Goal: Information Seeking & Learning: Learn about a topic

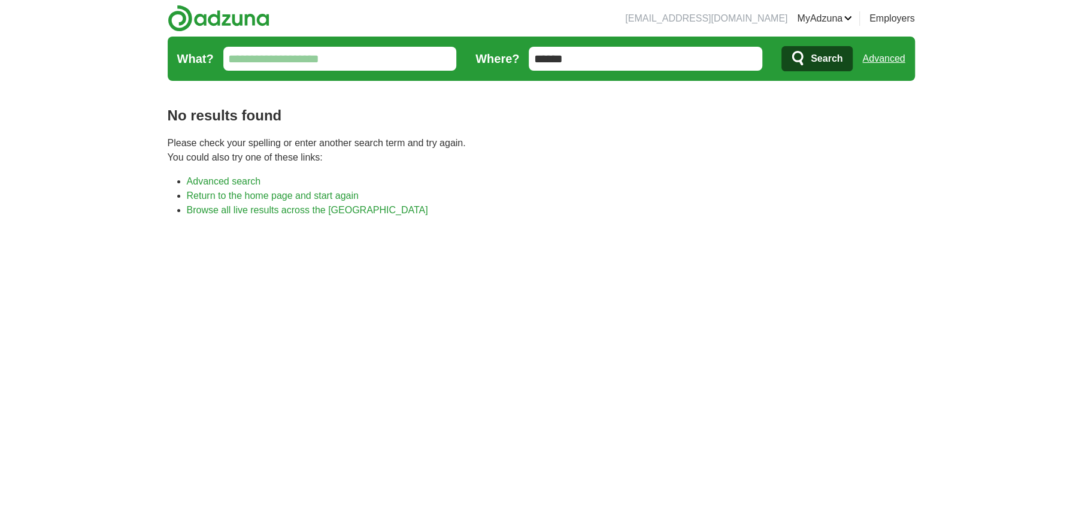
drag, startPoint x: 599, startPoint y: 55, endPoint x: 525, endPoint y: 60, distance: 75.0
click at [525, 60] on form "What? Where? ****** Search Advanced" at bounding box center [541, 59] width 747 height 44
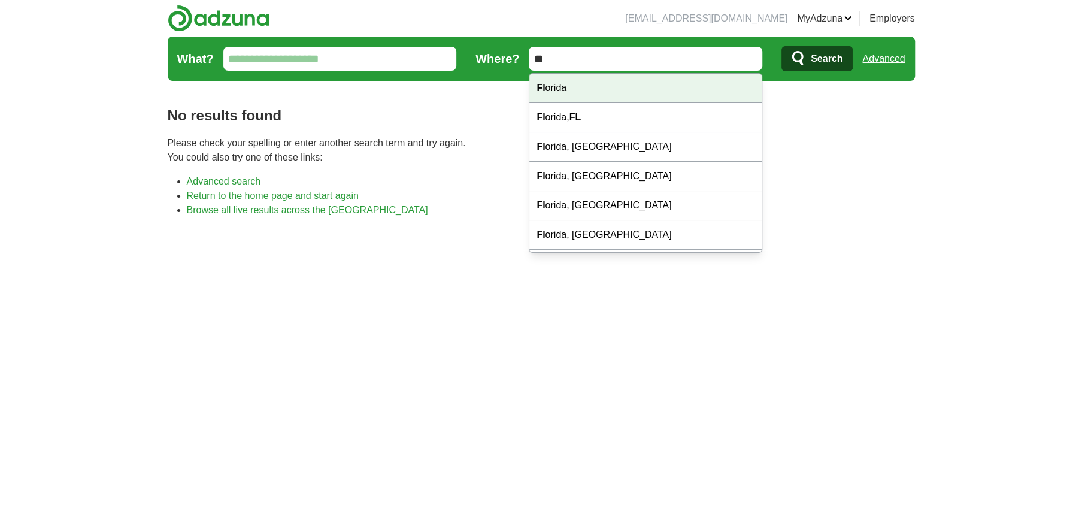
click at [538, 84] on strong "Fl" at bounding box center [541, 88] width 8 height 10
type input "*******"
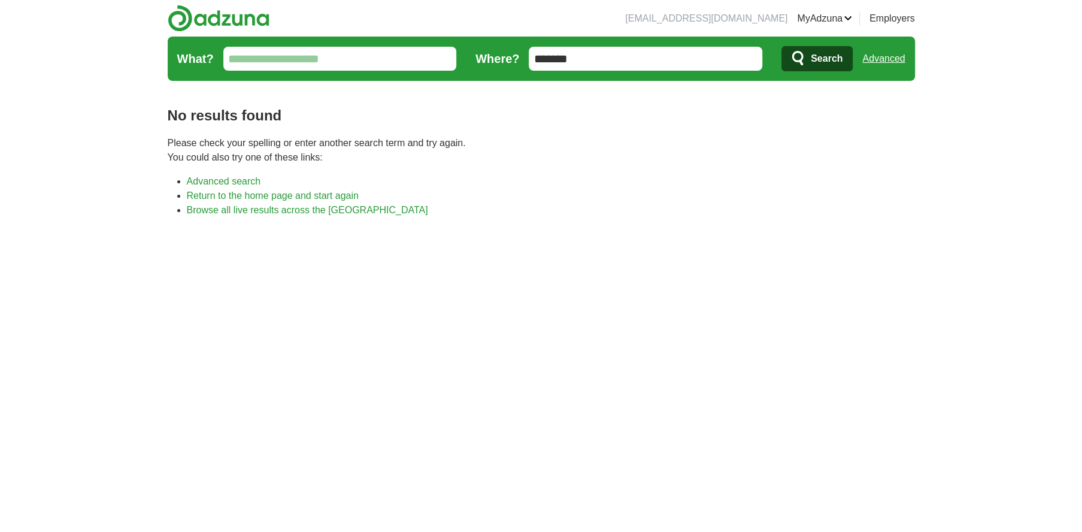
click at [820, 57] on span "Search" at bounding box center [827, 59] width 32 height 24
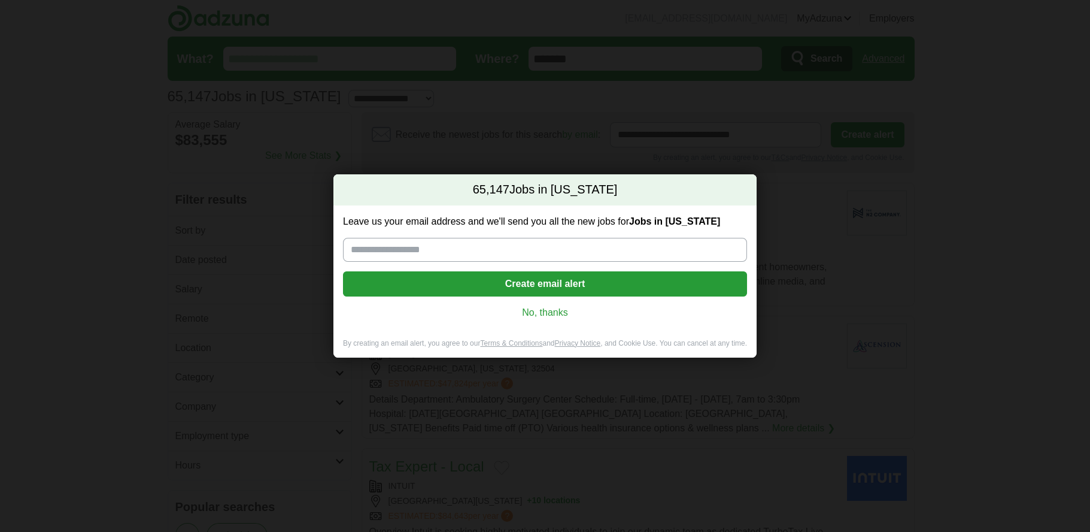
click at [540, 315] on link "No, thanks" at bounding box center [545, 312] width 385 height 13
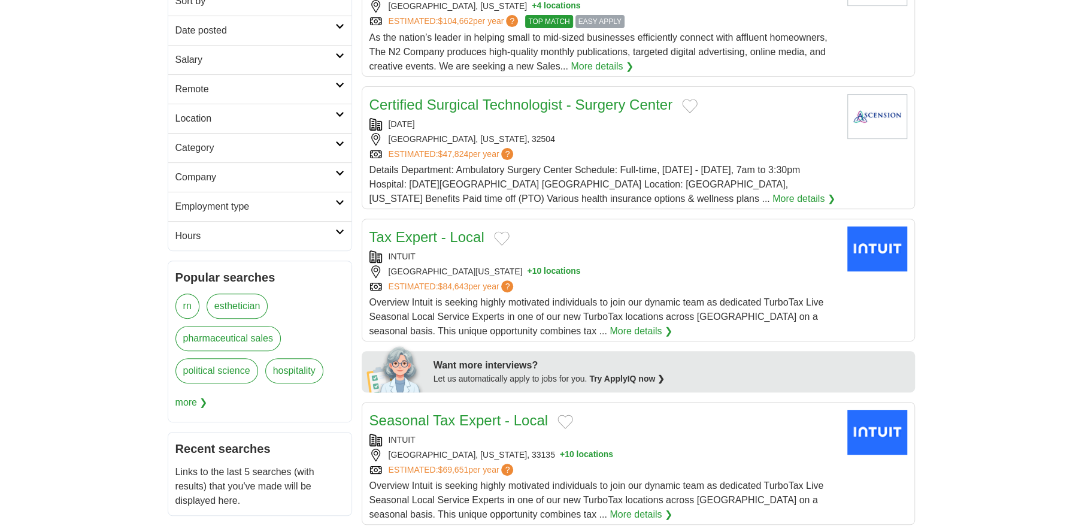
scroll to position [171, 0]
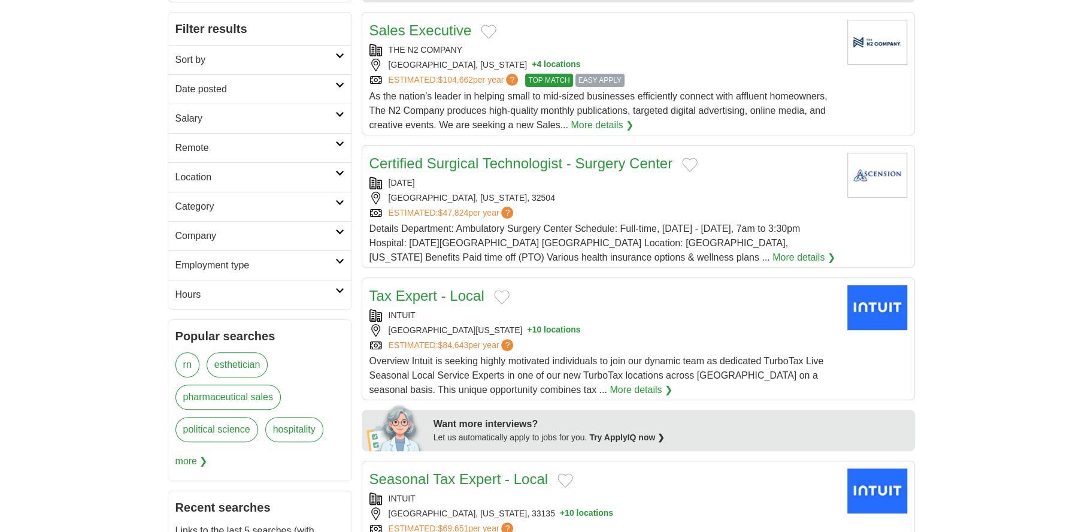
click at [322, 267] on h2 "Employment type" at bounding box center [255, 265] width 160 height 14
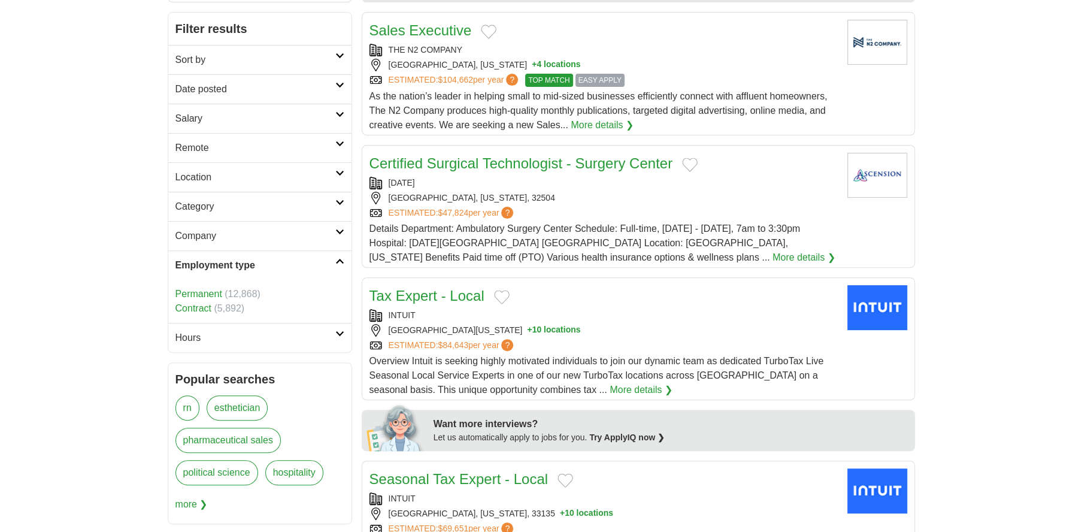
click at [195, 309] on link "Contract" at bounding box center [193, 308] width 36 height 10
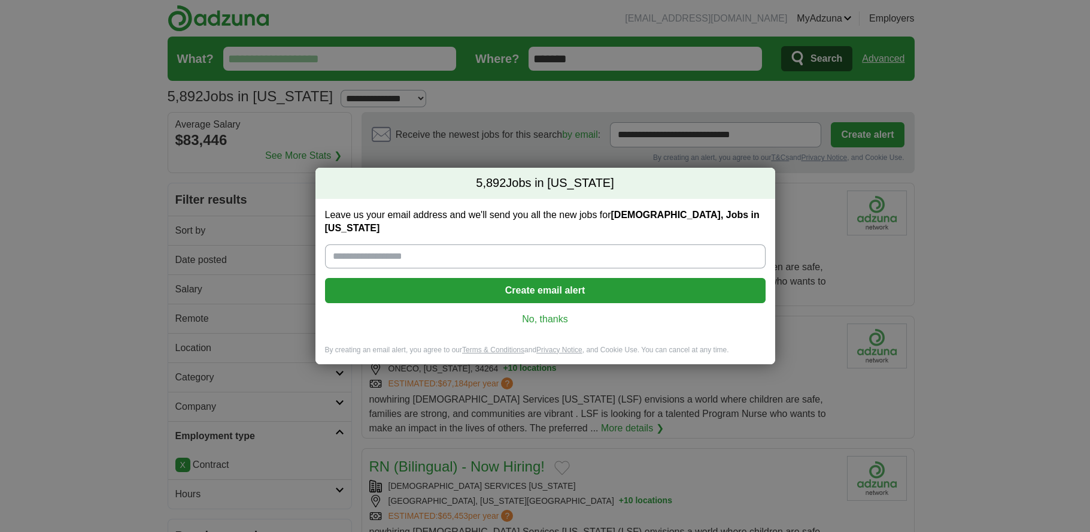
click at [554, 316] on link "No, thanks" at bounding box center [546, 319] width 422 height 13
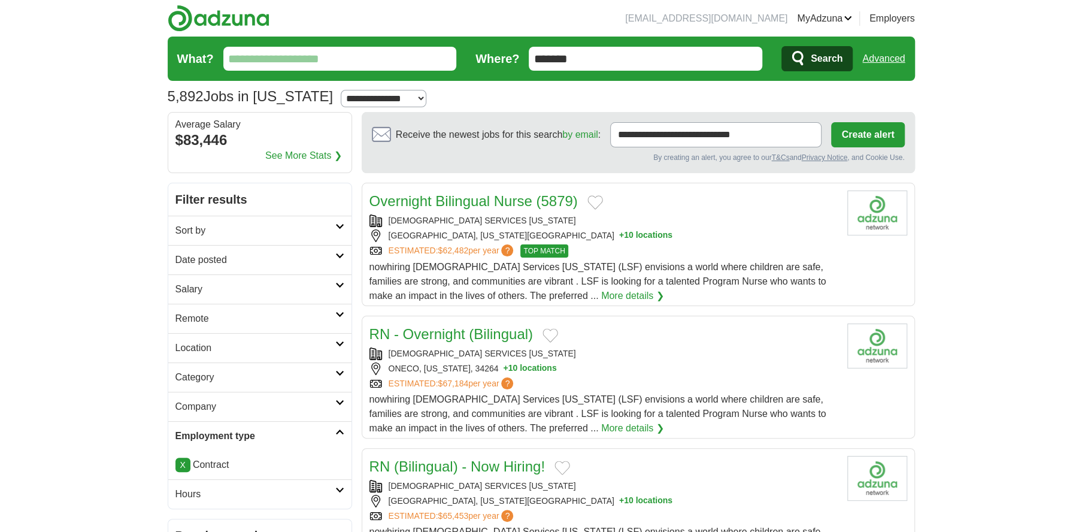
click at [228, 312] on h2 "Remote" at bounding box center [255, 318] width 160 height 14
click at [205, 345] on link "Remote jobs" at bounding box center [202, 347] width 54 height 10
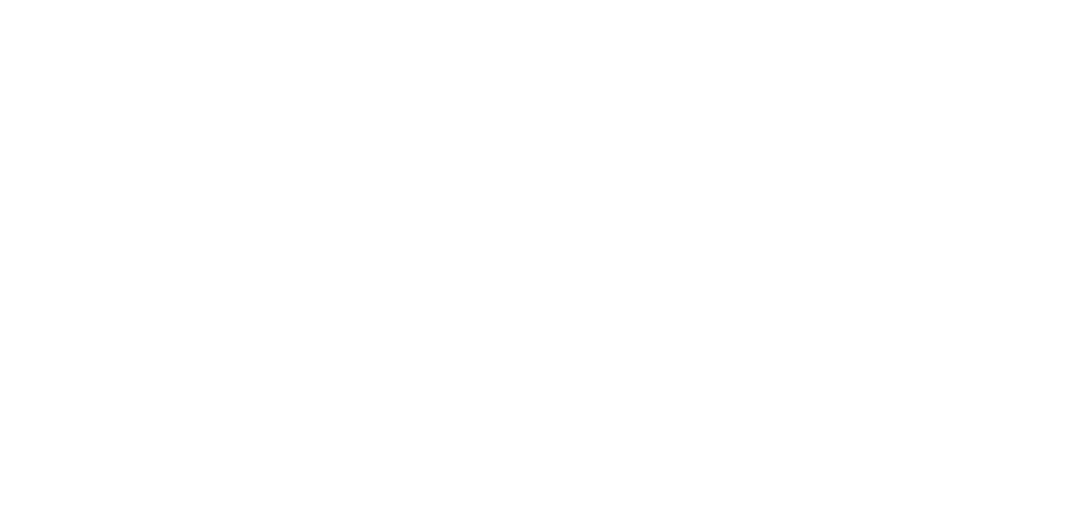
scroll to position [2053, 0]
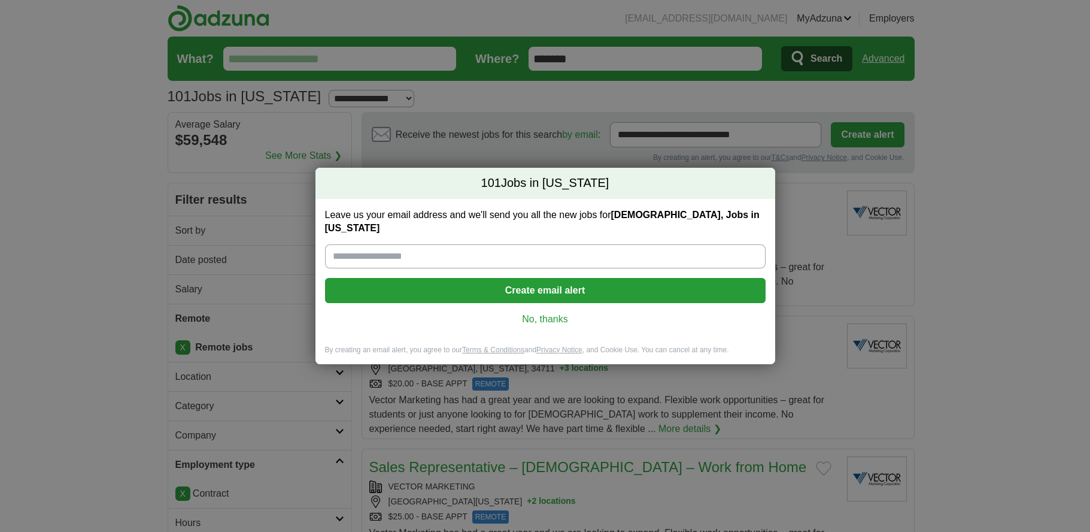
click at [559, 316] on link "No, thanks" at bounding box center [546, 319] width 422 height 13
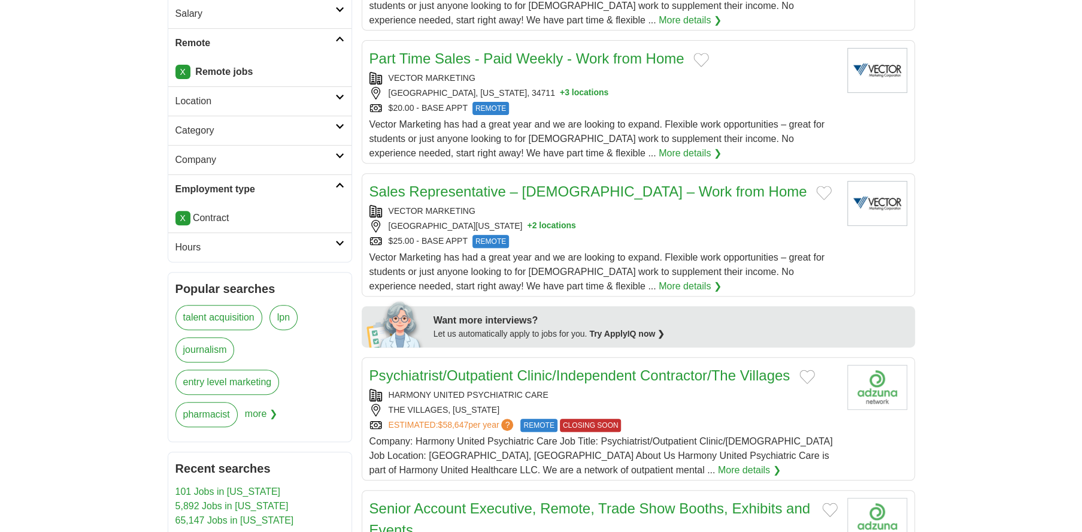
scroll to position [285, 0]
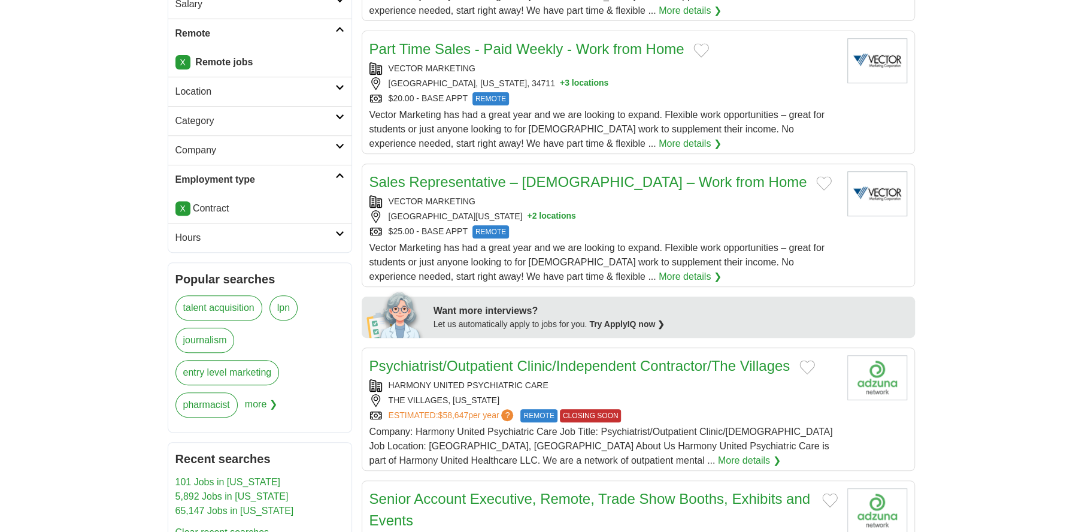
click at [556, 225] on div "$25.00 - BASE APPT REMOTE" at bounding box center [603, 231] width 468 height 13
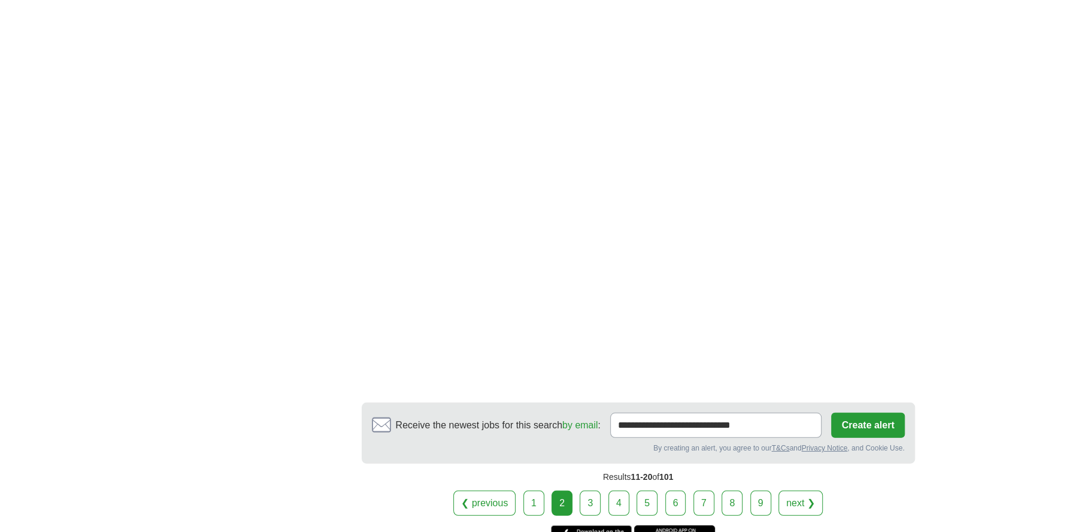
scroll to position [2224, 0]
click at [590, 489] on link "3" at bounding box center [590, 501] width 21 height 25
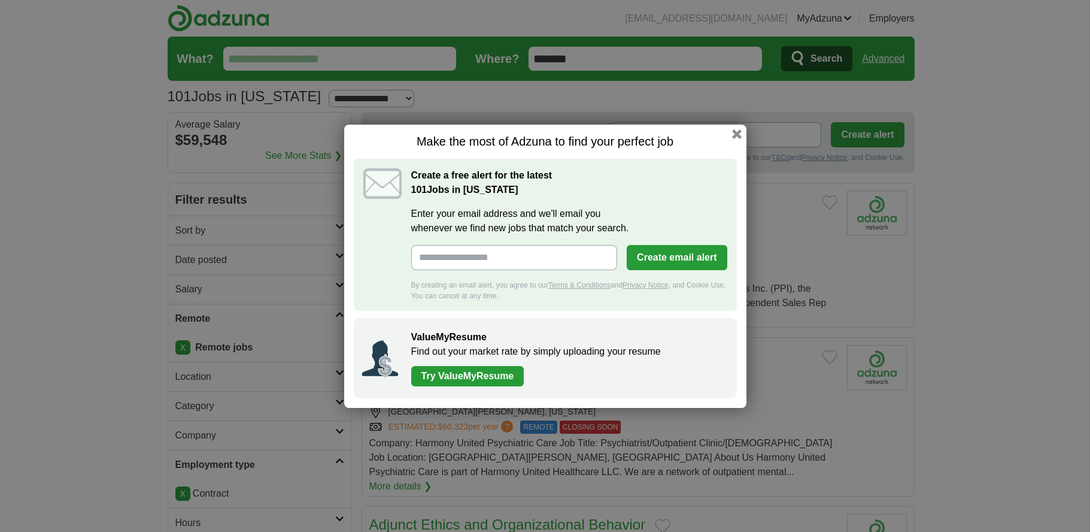
click at [732, 135] on button "button" at bounding box center [737, 134] width 10 height 10
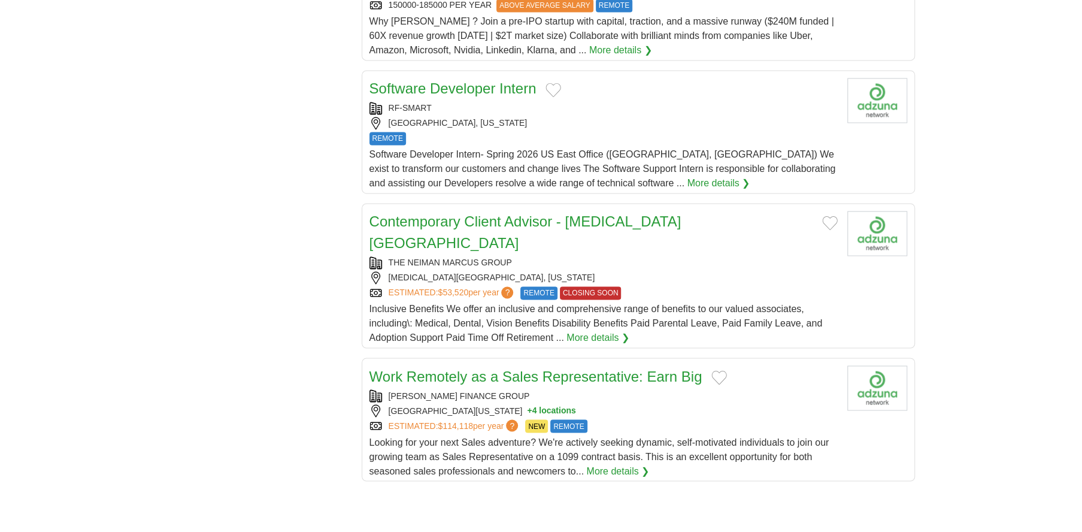
scroll to position [1254, 0]
click at [639, 270] on div "[MEDICAL_DATA][GEOGRAPHIC_DATA], [US_STATE]" at bounding box center [603, 276] width 468 height 13
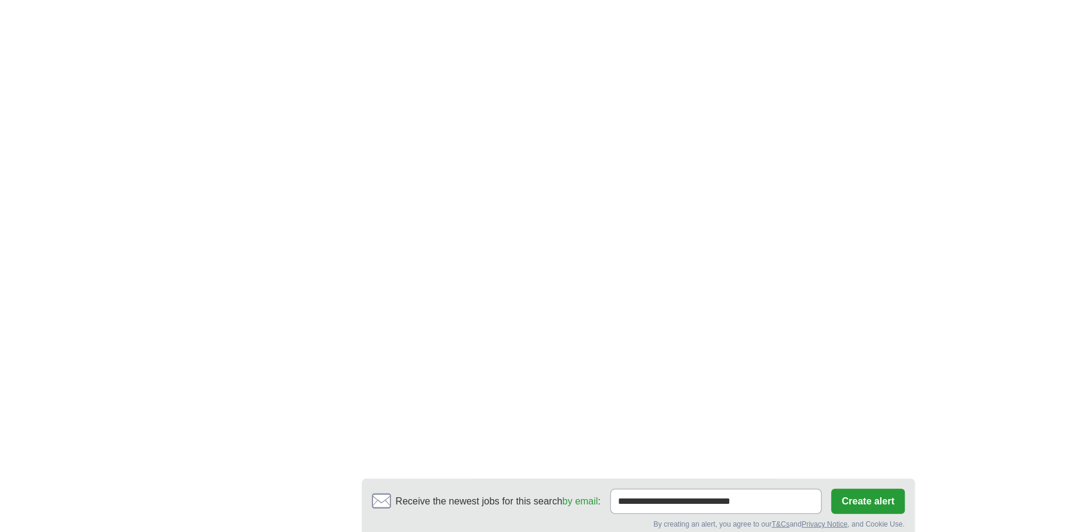
scroll to position [1996, 0]
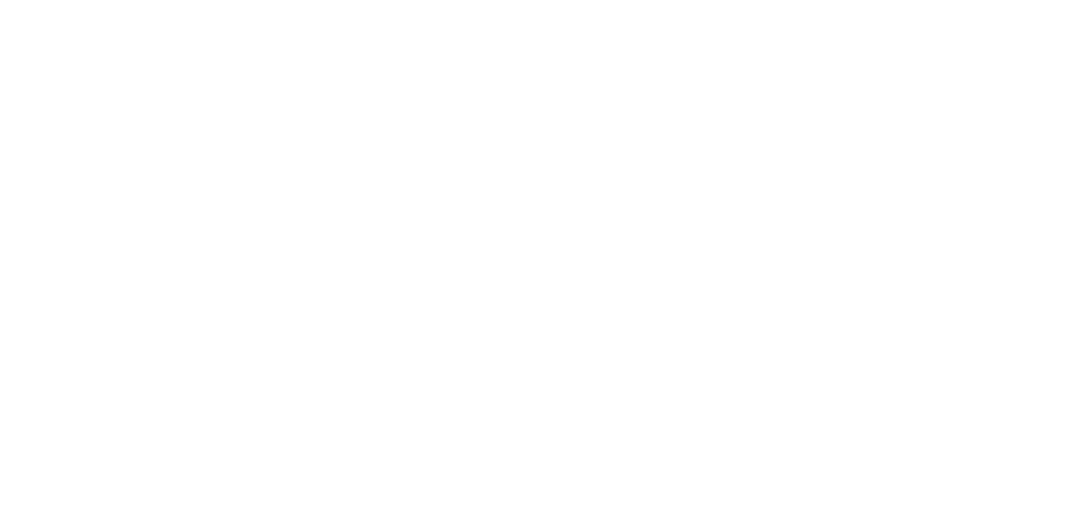
scroll to position [2053, 0]
